Goal: Information Seeking & Learning: Learn about a topic

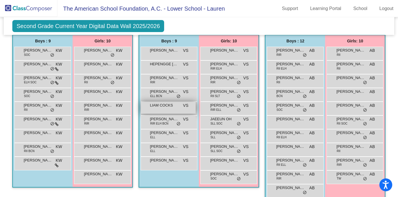
scroll to position [572, 0]
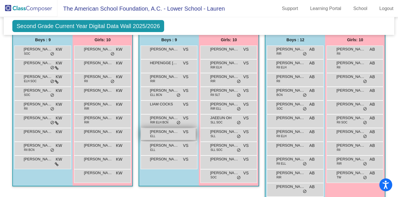
click at [179, 134] on div "[PERSON_NAME] VS lock do_not_disturb_alt" at bounding box center [168, 135] width 55 height 12
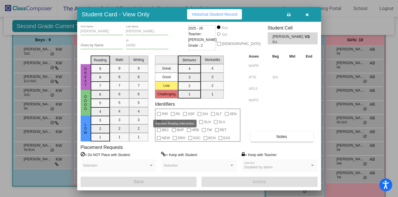
click at [173, 115] on div at bounding box center [173, 114] width 4 height 4
click at [172, 114] on div at bounding box center [173, 114] width 4 height 4
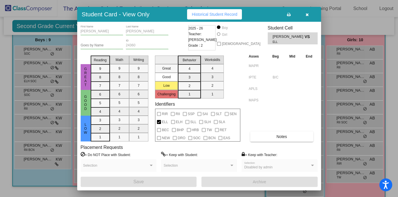
click at [172, 114] on div at bounding box center [173, 114] width 4 height 4
click at [308, 15] on icon "button" at bounding box center [307, 15] width 3 height 4
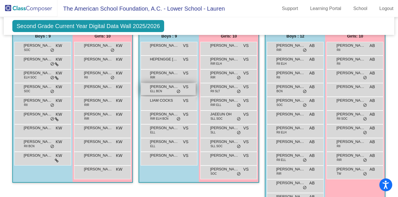
scroll to position [576, 0]
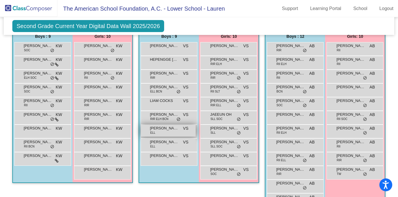
click at [167, 129] on span "[PERSON_NAME]" at bounding box center [164, 129] width 29 height 6
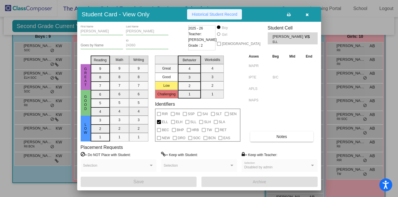
click at [225, 15] on span "Historical Student Record" at bounding box center [215, 14] width 46 height 5
click at [309, 13] on button "button" at bounding box center [307, 14] width 18 height 10
